Goal: Transaction & Acquisition: Purchase product/service

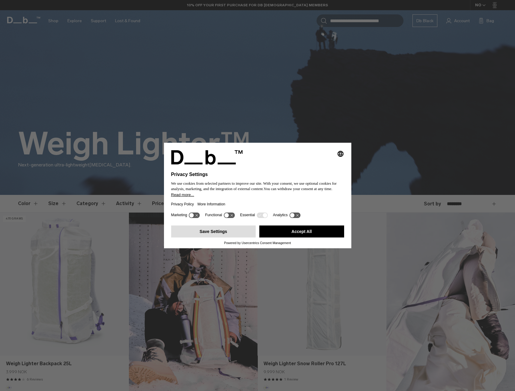
click at [214, 232] on button "Save Settings" at bounding box center [213, 232] width 85 height 12
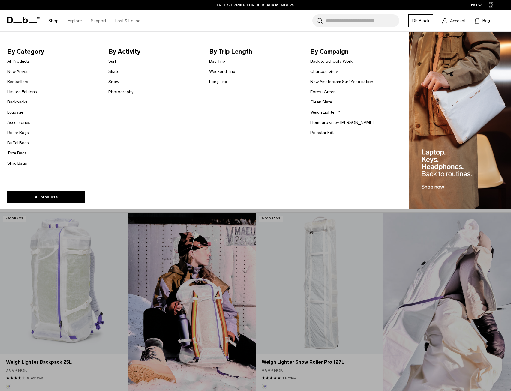
click at [54, 20] on link "Shop" at bounding box center [53, 20] width 10 height 21
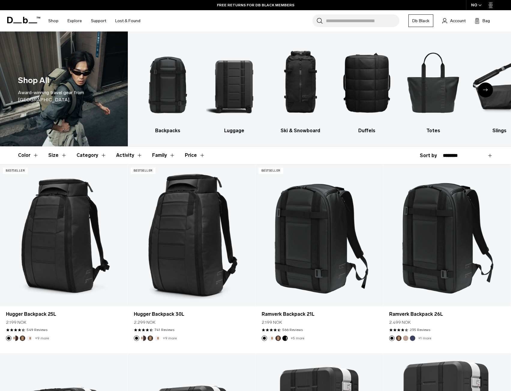
click at [486, 87] on div "Next slide" at bounding box center [485, 89] width 15 height 15
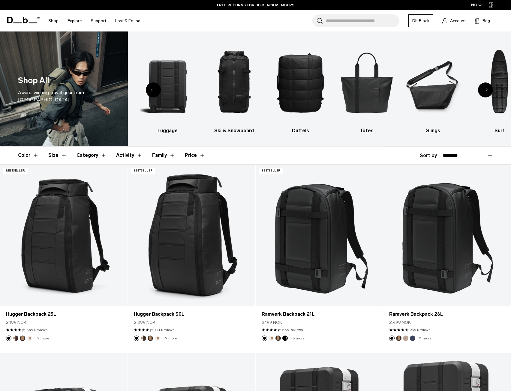
click at [486, 87] on div "Next slide" at bounding box center [485, 89] width 15 height 15
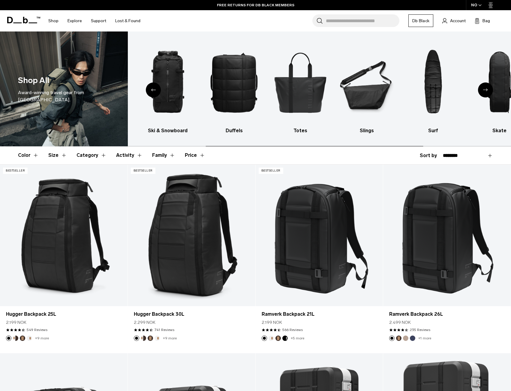
click at [486, 87] on div "Next slide" at bounding box center [485, 89] width 15 height 15
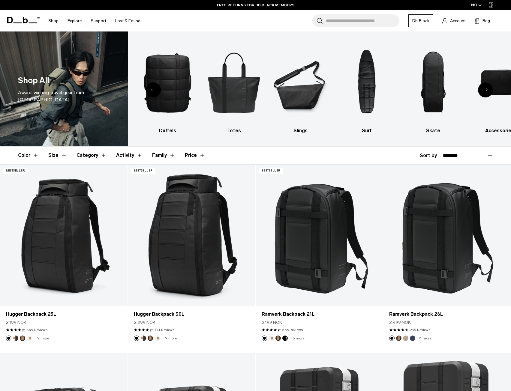
click at [486, 87] on div "Next slide" at bounding box center [485, 89] width 15 height 15
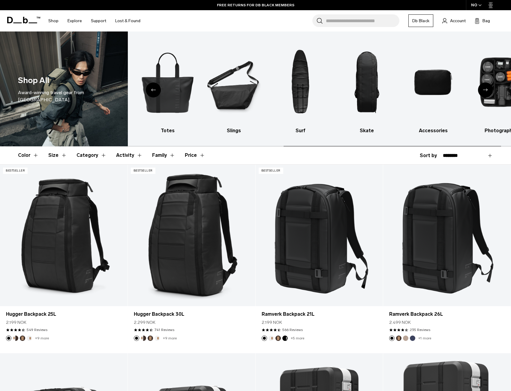
click at [486, 87] on div "Next slide" at bounding box center [485, 89] width 15 height 15
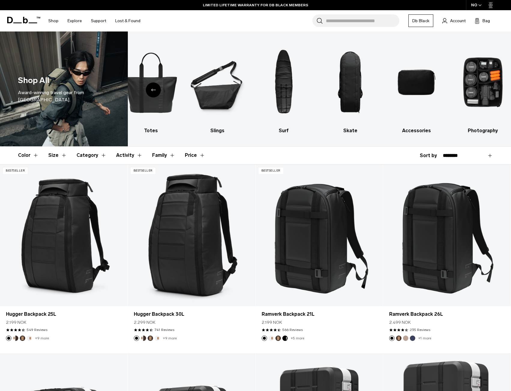
click at [155, 87] on div "Previous slide" at bounding box center [153, 89] width 15 height 15
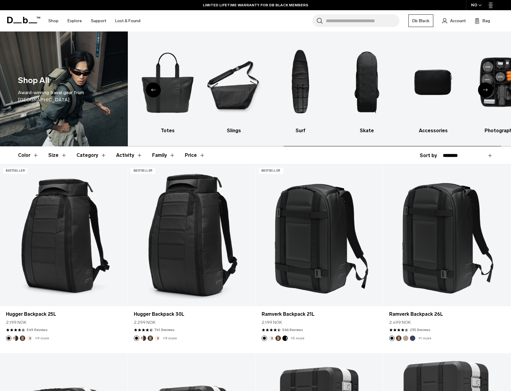
click at [155, 87] on div "Previous slide" at bounding box center [153, 89] width 15 height 15
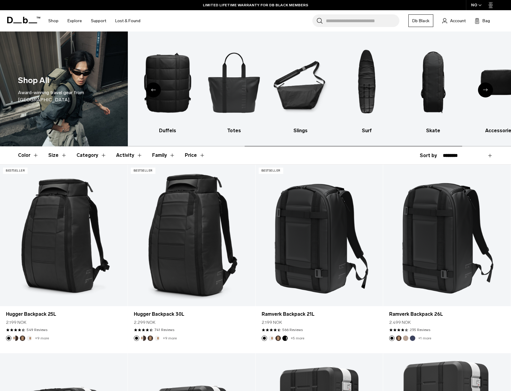
click at [155, 87] on div "Previous slide" at bounding box center [153, 89] width 15 height 15
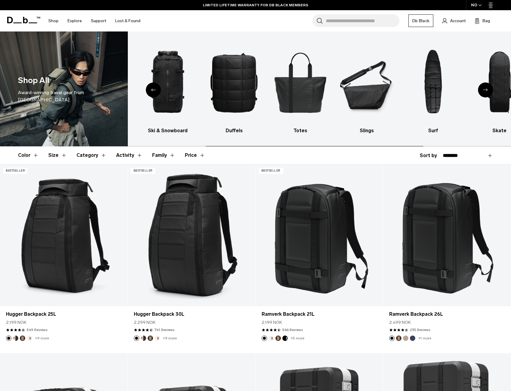
click at [155, 87] on div "Previous slide" at bounding box center [153, 89] width 15 height 15
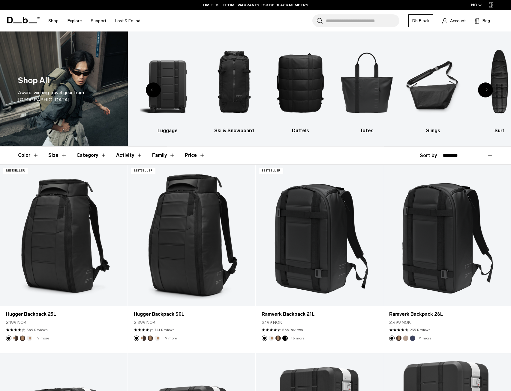
click at [155, 87] on div "Previous slide" at bounding box center [153, 89] width 15 height 15
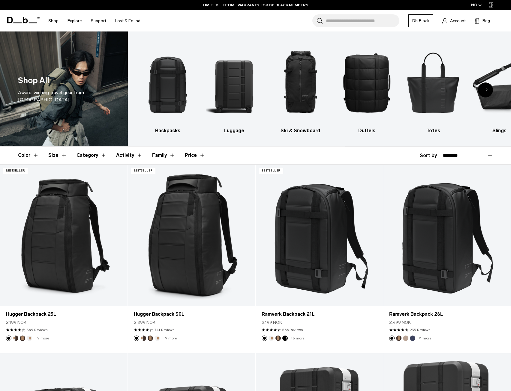
click at [155, 87] on img "1 / 10" at bounding box center [168, 82] width 56 height 84
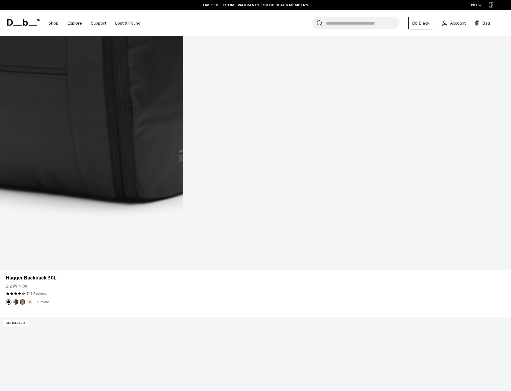
scroll to position [1080, 0]
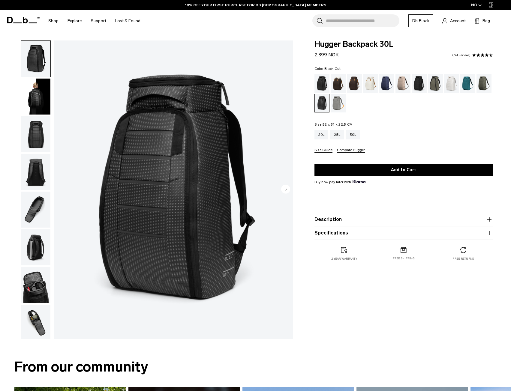
click at [321, 82] on div "Black Out" at bounding box center [321, 83] width 15 height 19
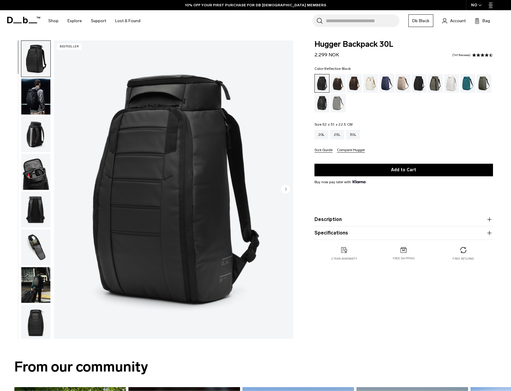
click at [323, 105] on div "Reflective Black" at bounding box center [321, 103] width 15 height 19
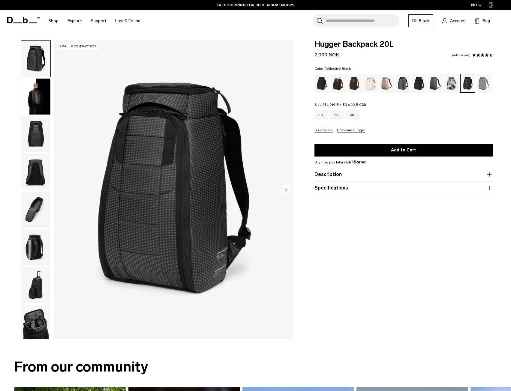
click at [339, 114] on div "25L" at bounding box center [337, 115] width 14 height 10
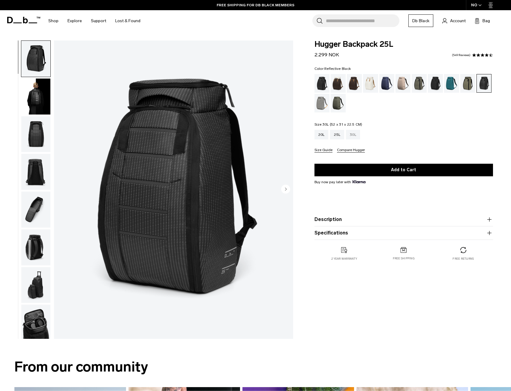
click at [356, 134] on div "30L" at bounding box center [353, 135] width 14 height 10
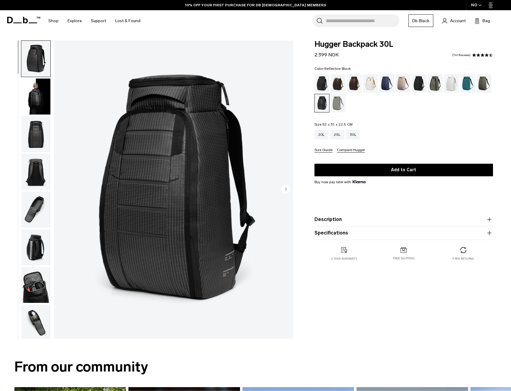
click at [286, 188] on circle "Next slide" at bounding box center [285, 188] width 9 height 9
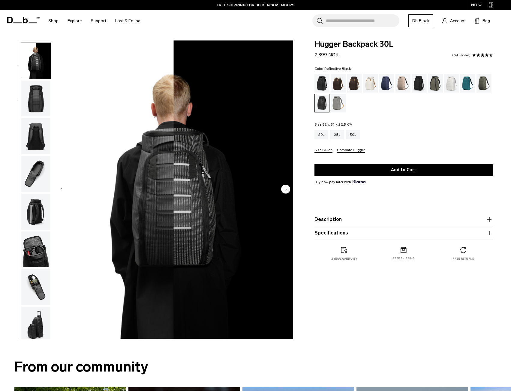
scroll to position [38, 0]
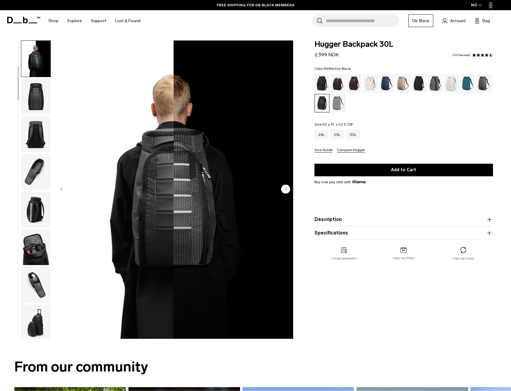
click at [286, 188] on circle "Next slide" at bounding box center [285, 188] width 9 height 9
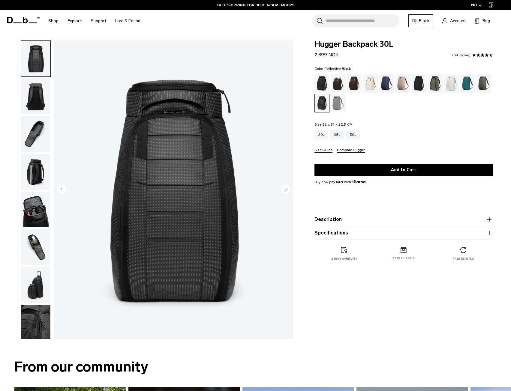
click at [286, 188] on circle "Next slide" at bounding box center [285, 188] width 9 height 9
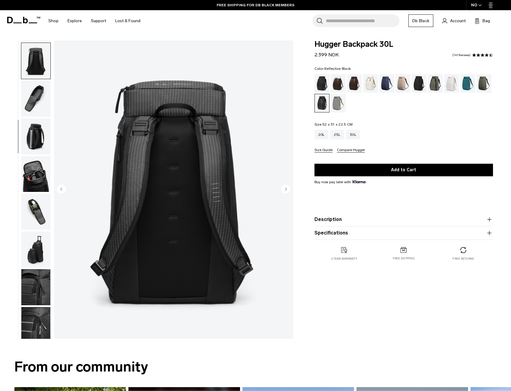
scroll to position [113, 0]
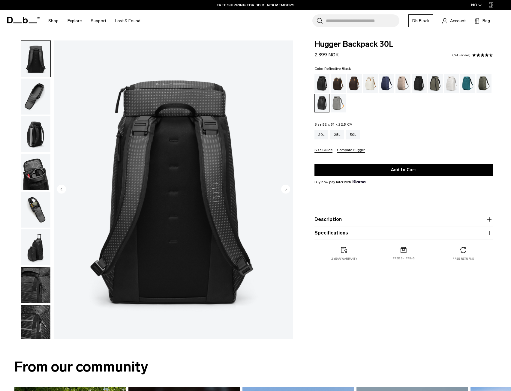
click at [286, 188] on circle "Next slide" at bounding box center [285, 188] width 9 height 9
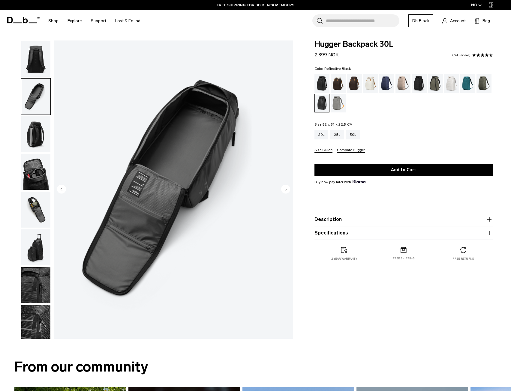
scroll to position [115, 0]
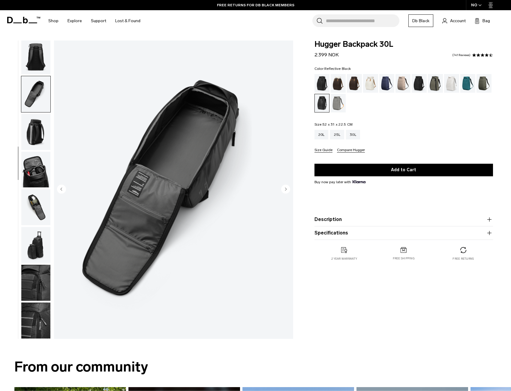
click at [287, 190] on circle "Next slide" at bounding box center [285, 188] width 9 height 9
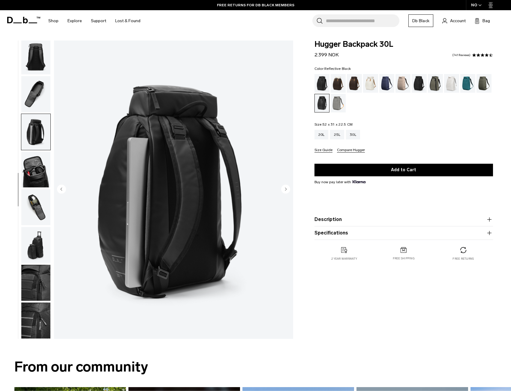
click at [287, 190] on circle "Next slide" at bounding box center [285, 188] width 9 height 9
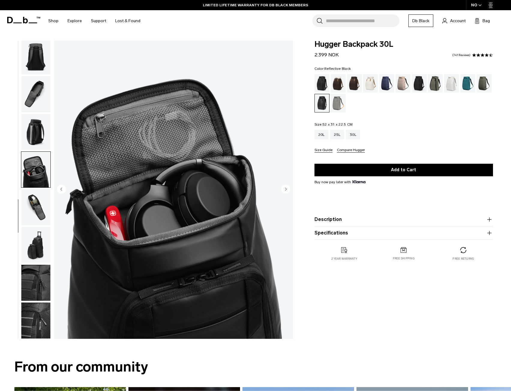
click at [287, 190] on circle "Next slide" at bounding box center [285, 188] width 9 height 9
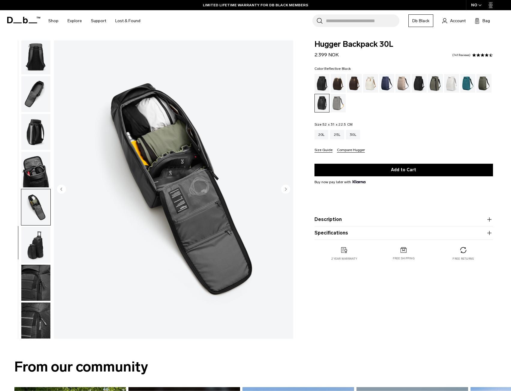
click at [287, 190] on circle "Next slide" at bounding box center [285, 188] width 9 height 9
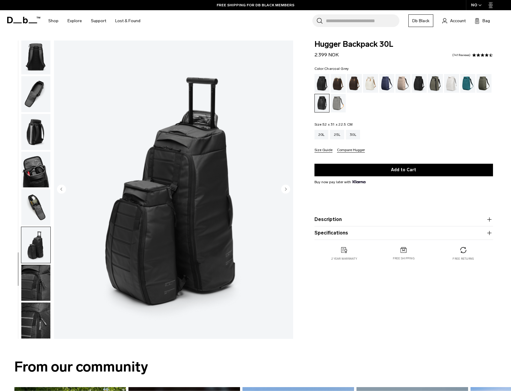
click at [419, 82] on div "Charcoal Grey" at bounding box center [418, 83] width 15 height 19
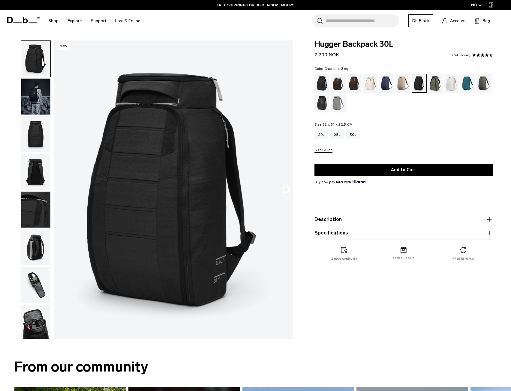
click at [33, 94] on img "button" at bounding box center [35, 97] width 29 height 36
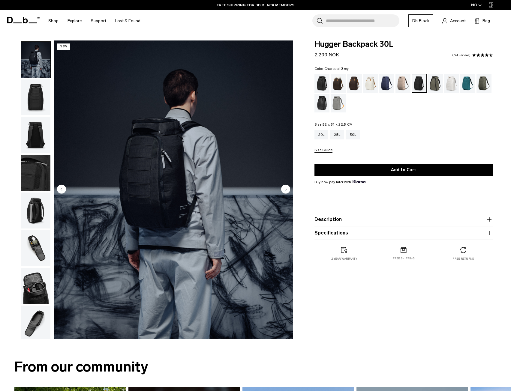
scroll to position [38, 0]
click at [37, 169] on img "button" at bounding box center [35, 172] width 29 height 36
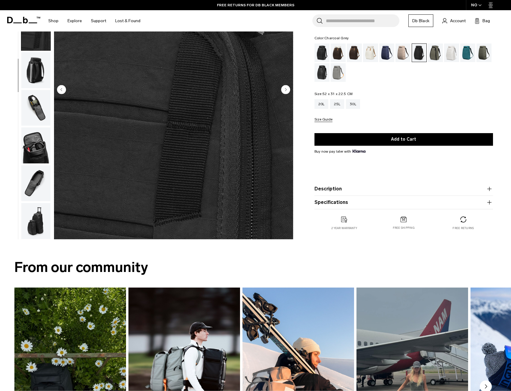
scroll to position [120, 0]
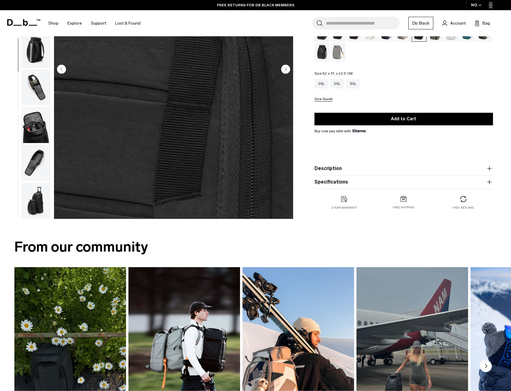
click at [38, 131] on img "button" at bounding box center [35, 125] width 29 height 36
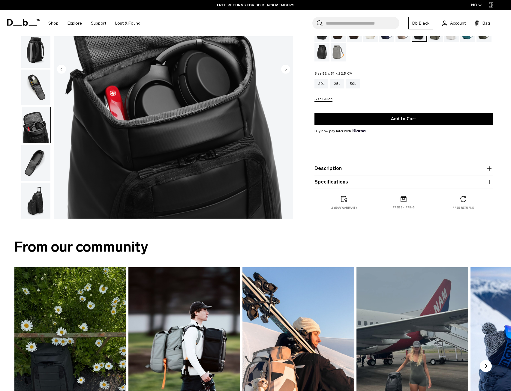
click at [36, 160] on img "button" at bounding box center [35, 163] width 29 height 36
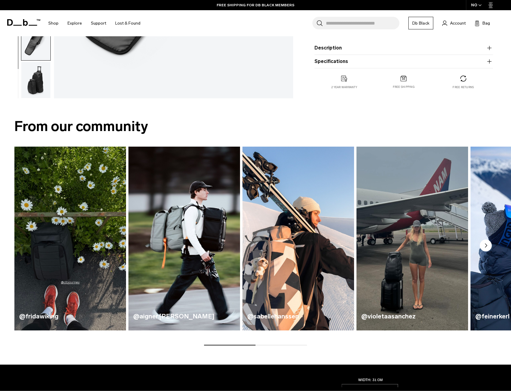
scroll to position [180, 0]
